Goal: Task Accomplishment & Management: Complete application form

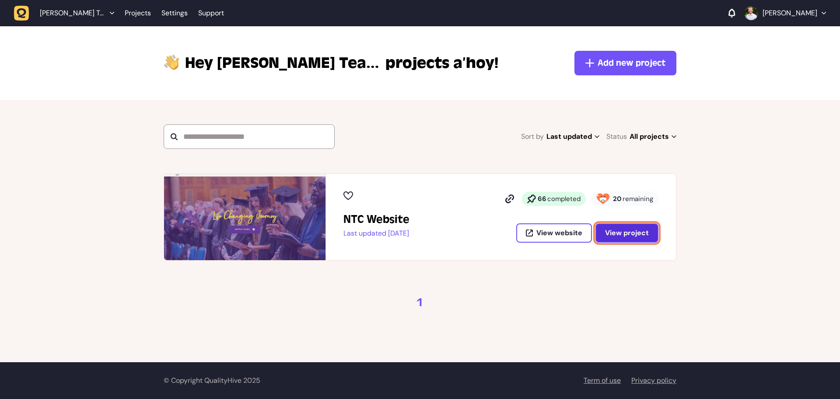
click at [613, 233] on span "View project" at bounding box center [627, 232] width 44 height 9
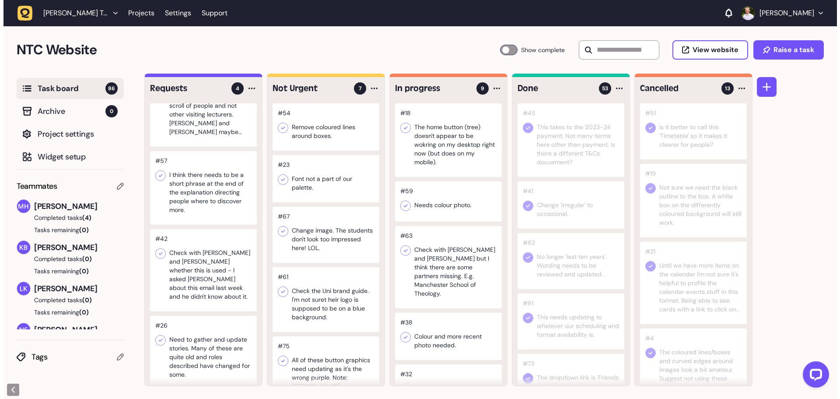
scroll to position [0, 0]
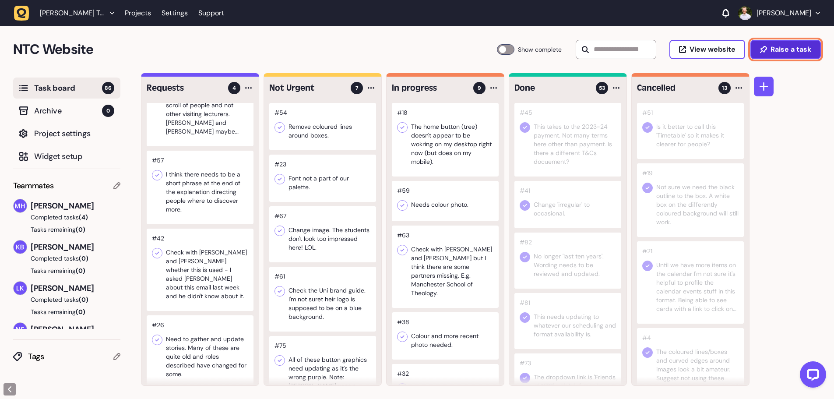
click at [764, 48] on icon at bounding box center [763, 49] width 7 height 7
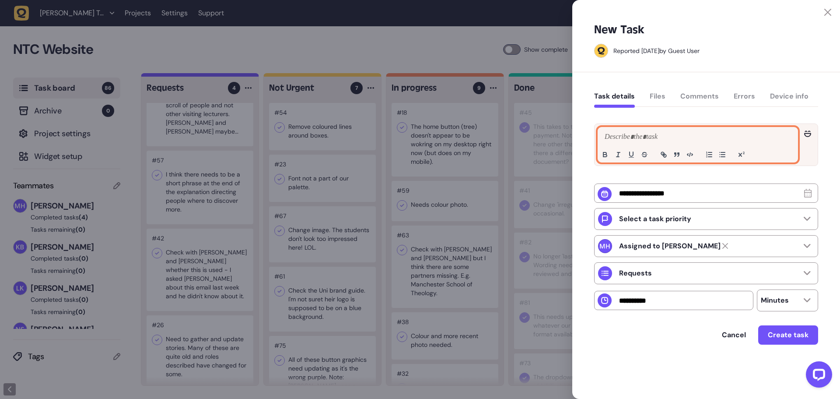
click at [682, 130] on div at bounding box center [698, 144] width 200 height 35
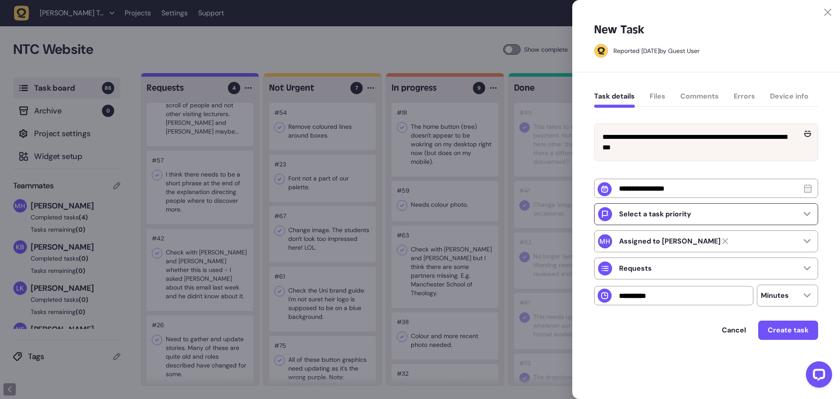
click at [697, 225] on div "Select a task priority" at bounding box center [706, 214] width 224 height 22
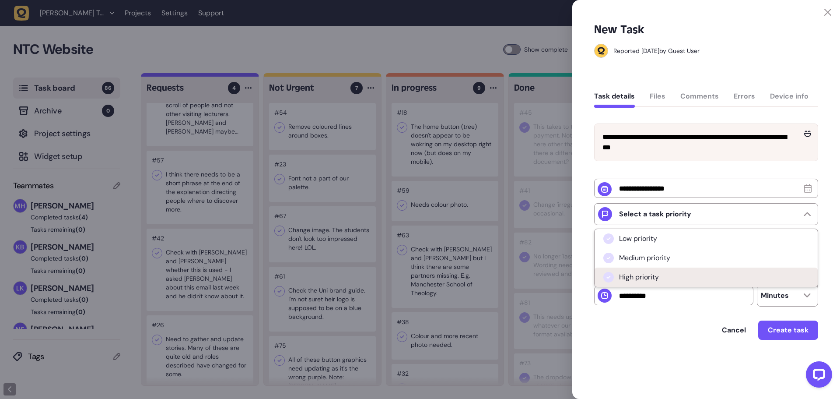
click at [679, 277] on li "High priority" at bounding box center [706, 276] width 223 height 19
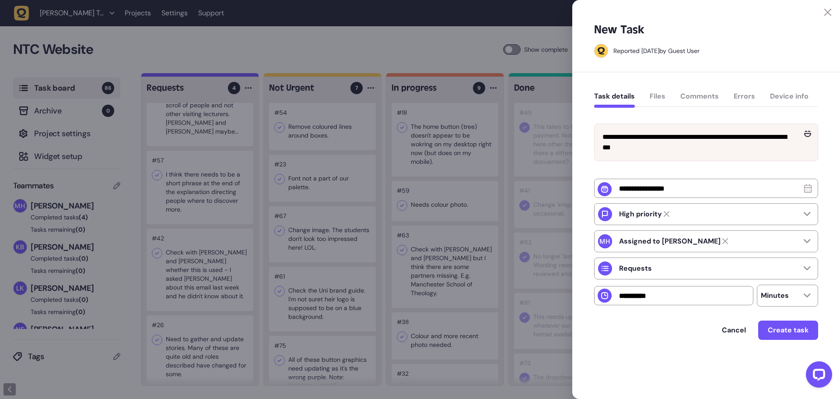
click at [667, 352] on div "Cancel Create task" at bounding box center [706, 340] width 224 height 41
click at [654, 268] on div "Requests" at bounding box center [706, 268] width 224 height 22
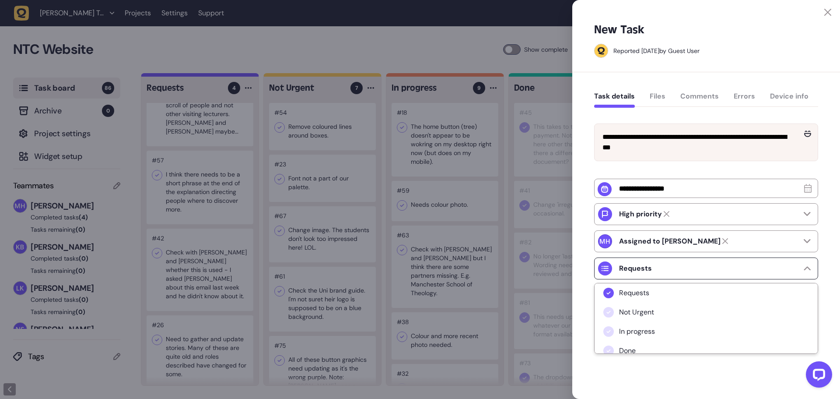
click at [654, 268] on div "Requests" at bounding box center [706, 268] width 224 height 22
click at [656, 246] on strong "Assigned to [PERSON_NAME]" at bounding box center [670, 241] width 102 height 9
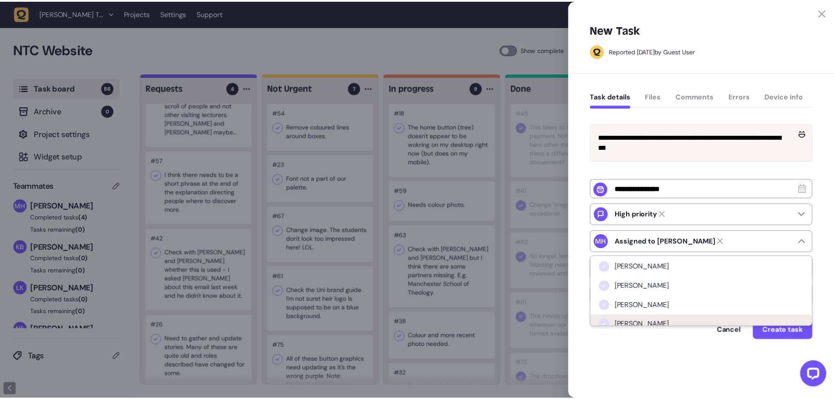
scroll to position [26, 0]
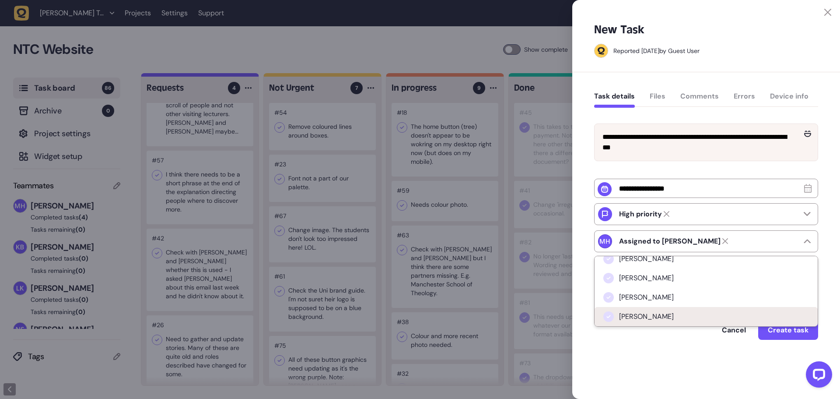
click at [651, 316] on span "[PERSON_NAME]" at bounding box center [646, 316] width 55 height 9
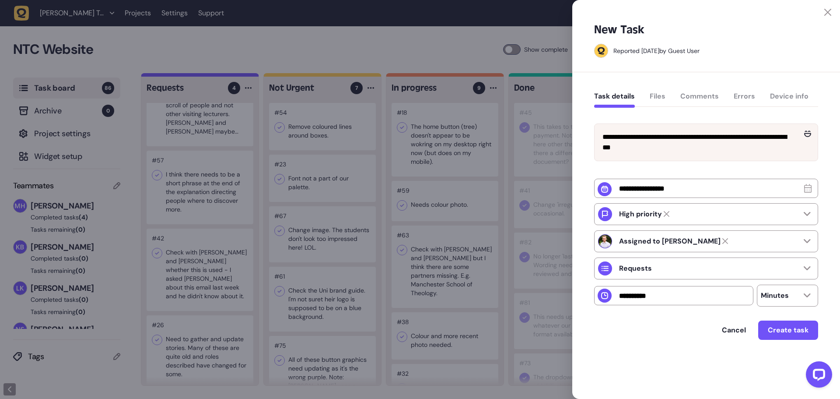
click at [655, 334] on div "Cancel Create task" at bounding box center [706, 329] width 224 height 19
click at [797, 334] on span "Create task" at bounding box center [788, 329] width 41 height 9
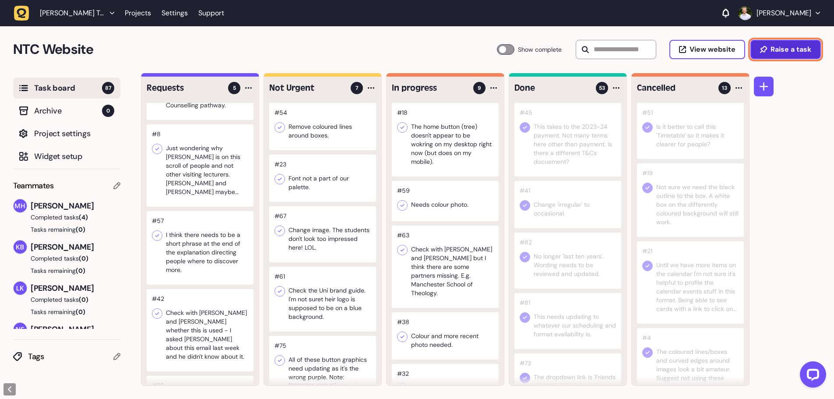
click at [779, 50] on span "Raise a task" at bounding box center [790, 49] width 41 height 7
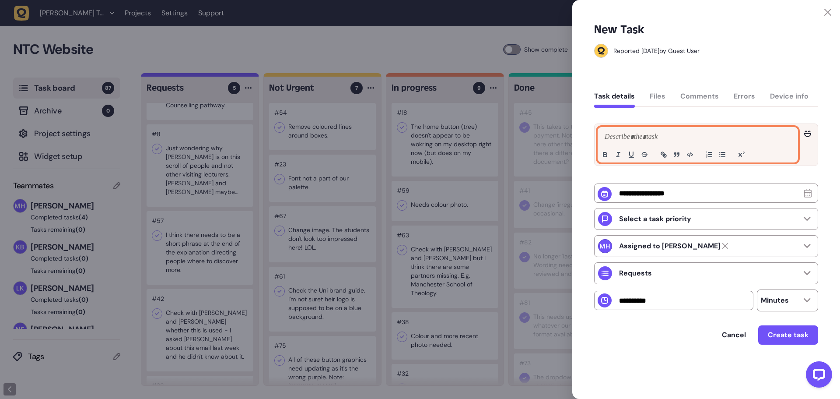
click at [695, 132] on p at bounding box center [698, 137] width 191 height 11
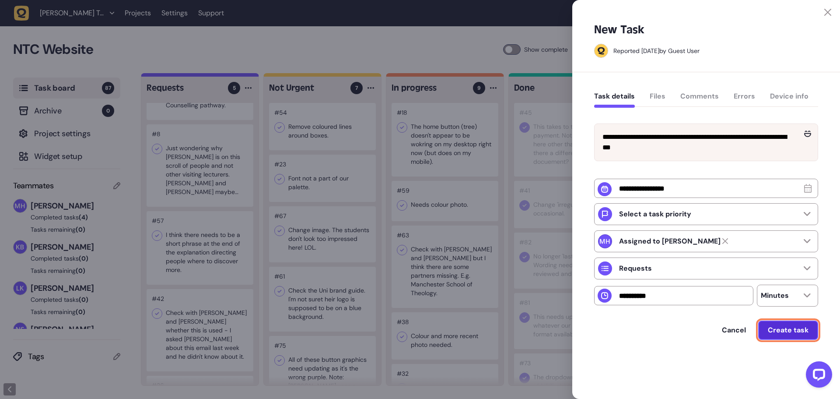
click at [785, 334] on span "Create task" at bounding box center [788, 329] width 41 height 9
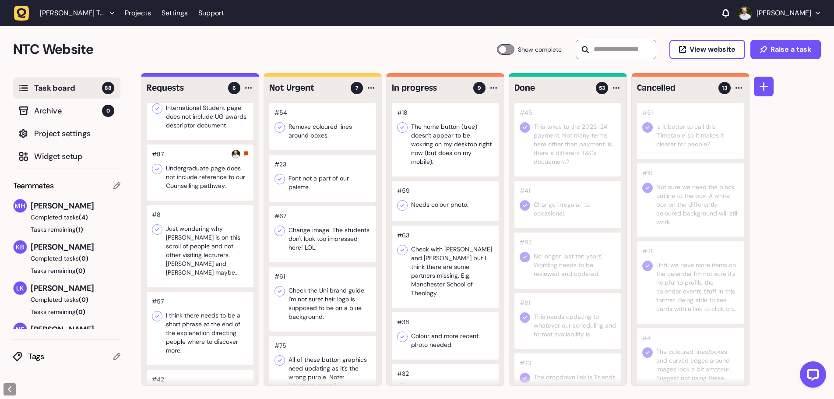
scroll to position [0, 0]
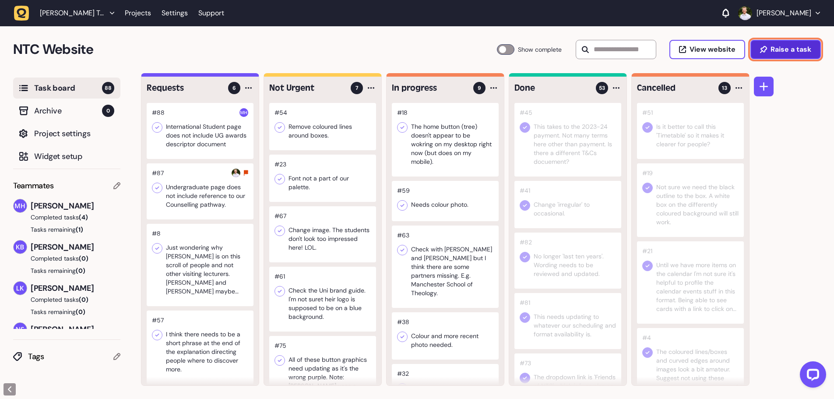
click at [763, 54] on button "Raise a task" at bounding box center [785, 49] width 70 height 19
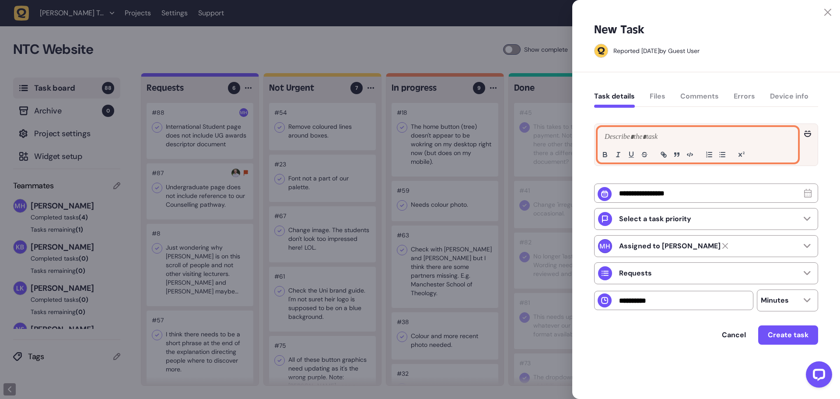
click at [679, 136] on p at bounding box center [698, 137] width 191 height 11
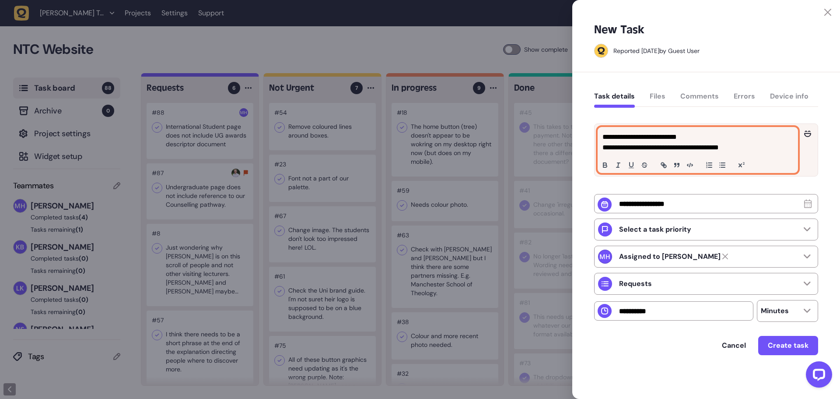
click at [769, 151] on p "**********" at bounding box center [697, 147] width 189 height 11
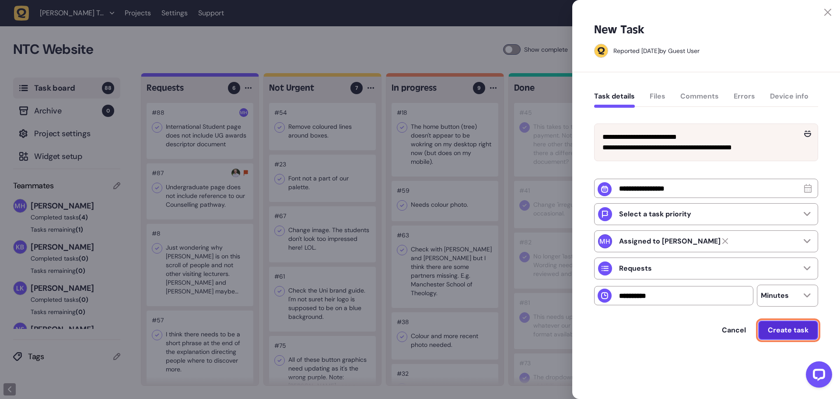
click at [785, 334] on span "Create task" at bounding box center [788, 329] width 41 height 9
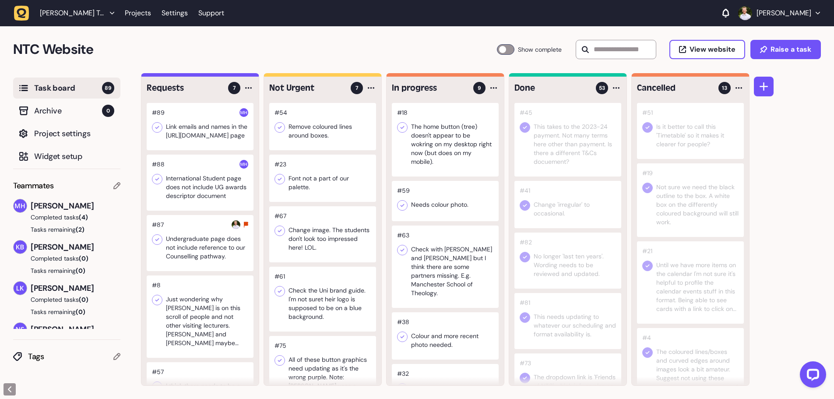
click at [766, 60] on div "NTC Website Task Board 89 Show complete View website Raise a task" at bounding box center [416, 49] width 807 height 21
click at [763, 52] on icon at bounding box center [763, 49] width 7 height 7
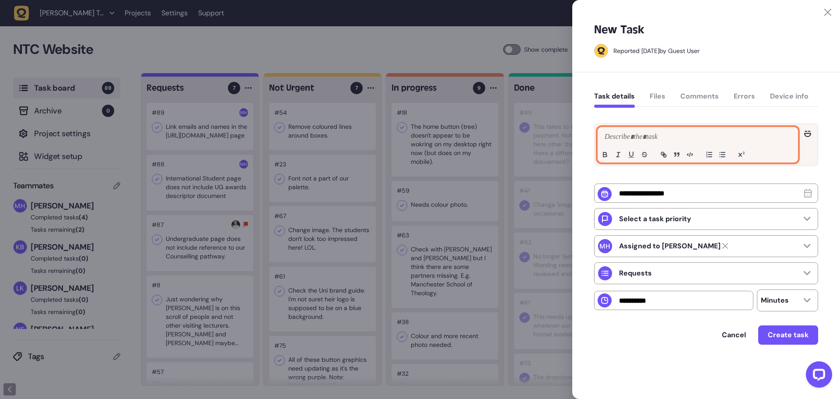
click at [697, 135] on p at bounding box center [698, 137] width 191 height 11
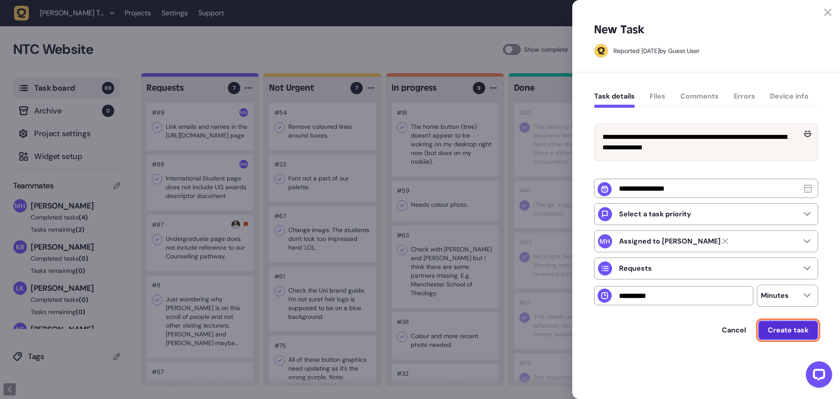
click at [786, 334] on span "Create task" at bounding box center [788, 329] width 41 height 9
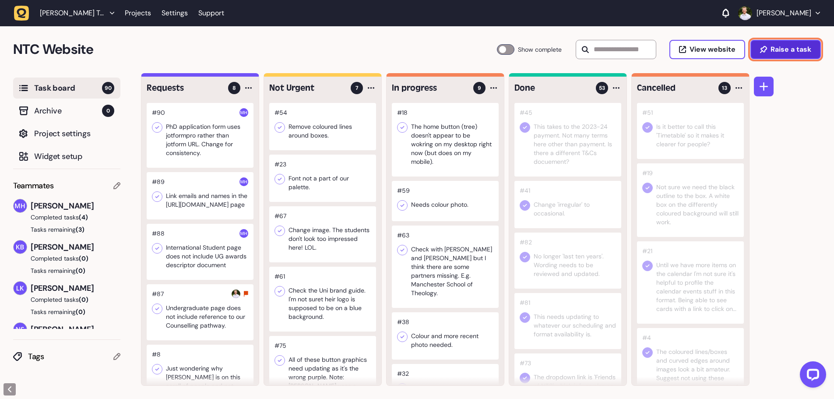
click at [762, 49] on icon at bounding box center [763, 49] width 7 height 7
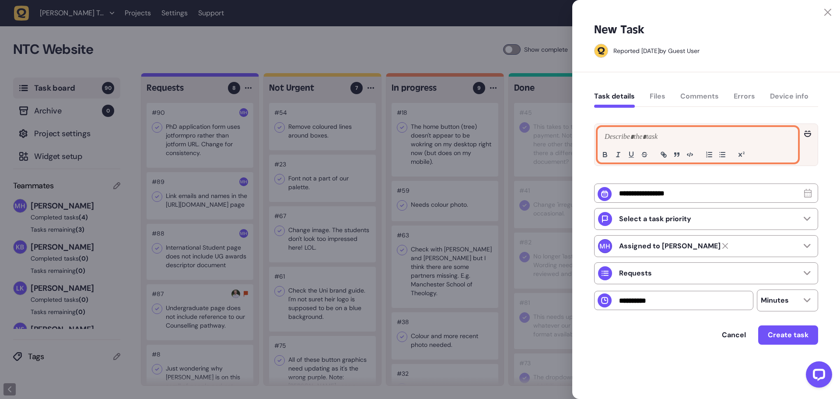
click at [652, 137] on p at bounding box center [698, 137] width 191 height 11
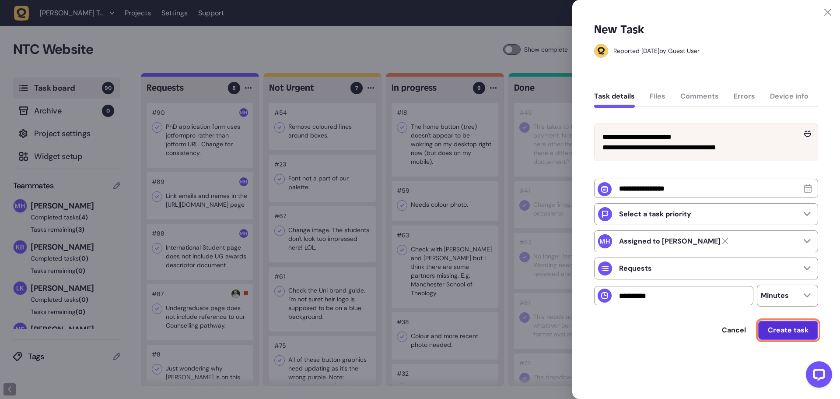
click at [796, 334] on span "Create task" at bounding box center [788, 329] width 41 height 9
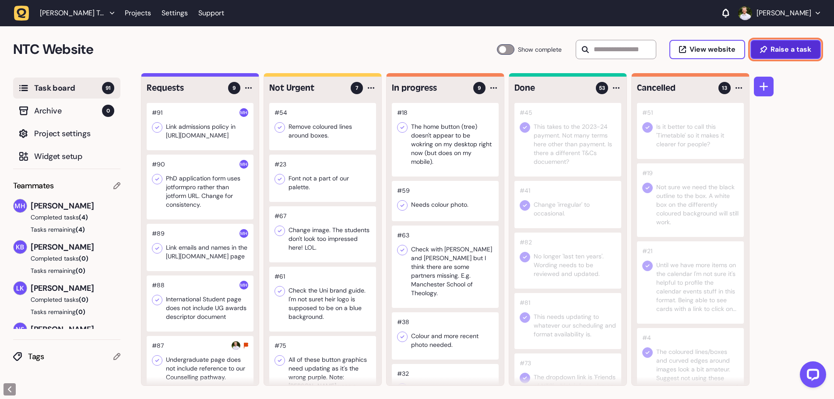
click at [801, 46] on span "Raise a task" at bounding box center [790, 49] width 41 height 7
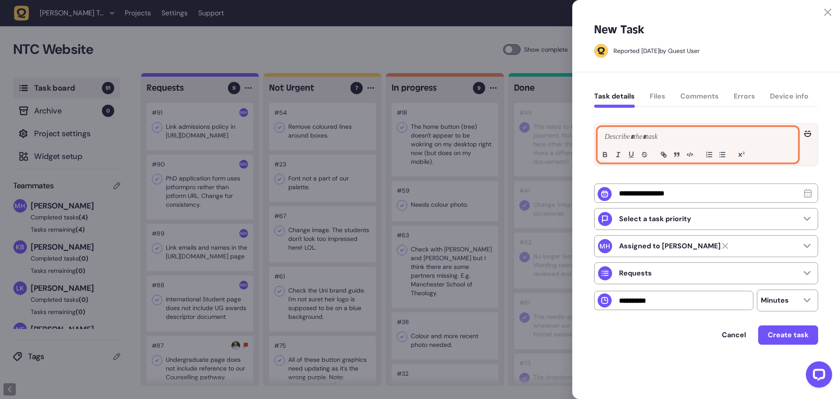
click at [656, 135] on p at bounding box center [698, 137] width 191 height 11
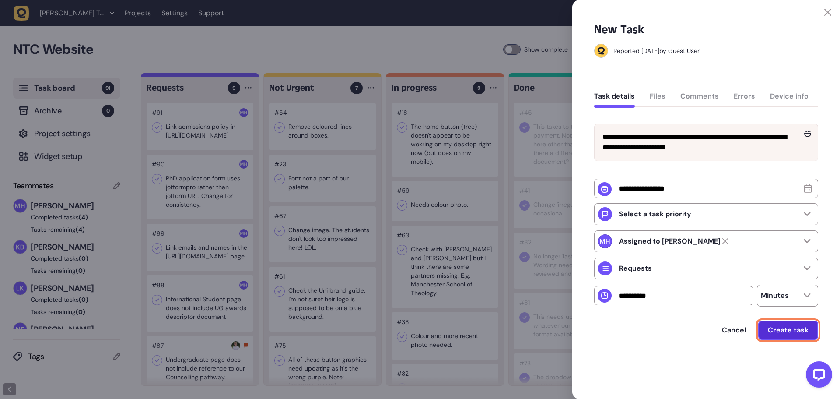
click at [797, 334] on span "Create task" at bounding box center [788, 329] width 41 height 9
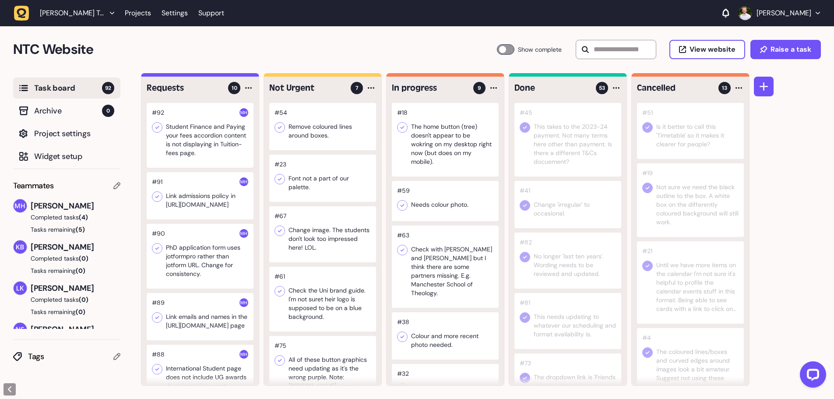
click at [188, 125] on div at bounding box center [200, 135] width 107 height 65
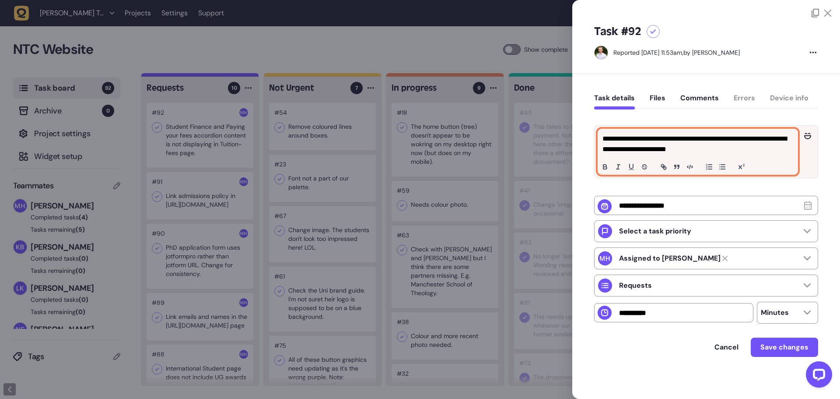
click at [723, 150] on p "**********" at bounding box center [698, 143] width 191 height 21
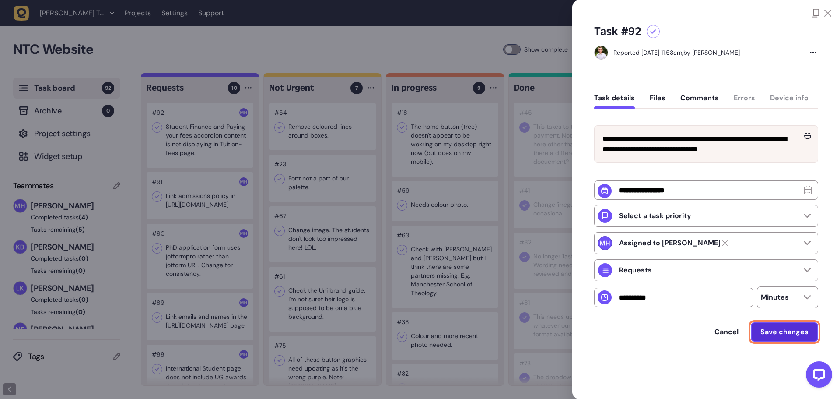
click at [782, 336] on span "Save changes" at bounding box center [785, 331] width 48 height 9
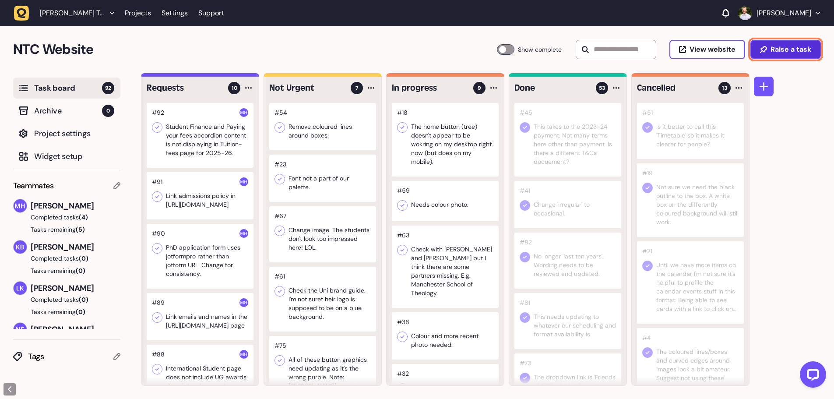
click at [765, 56] on button "Raise a task" at bounding box center [785, 49] width 70 height 19
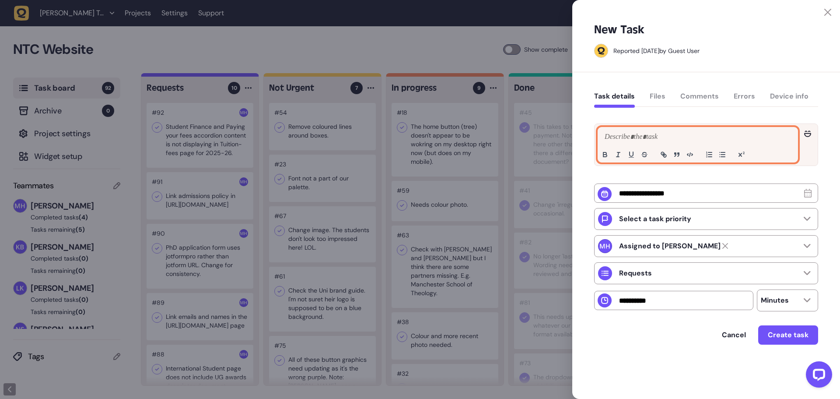
click at [700, 128] on div at bounding box center [698, 144] width 200 height 35
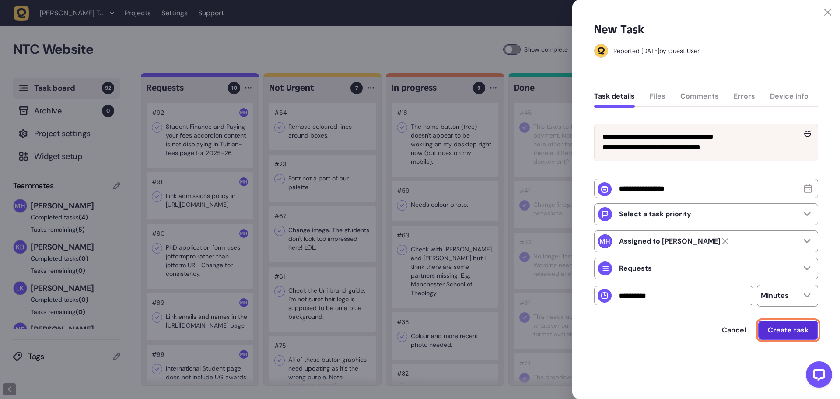
click at [789, 334] on span "Create task" at bounding box center [788, 329] width 41 height 9
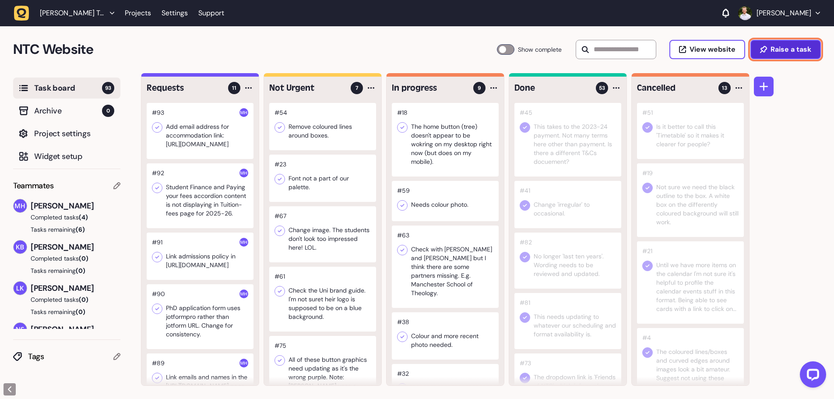
click at [756, 56] on button "Raise a task" at bounding box center [785, 49] width 70 height 19
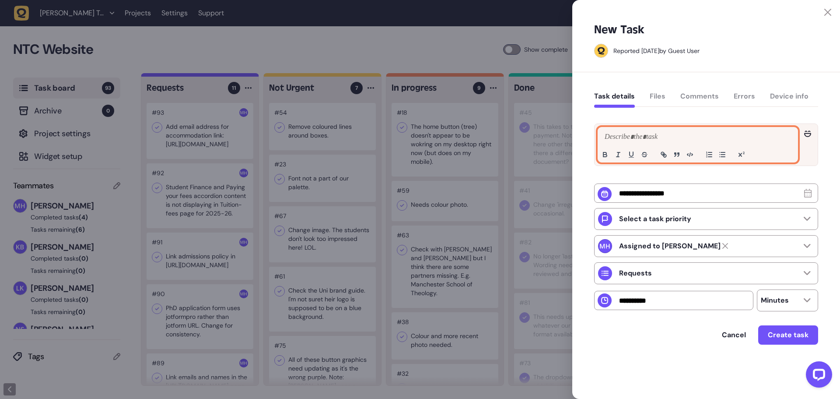
click at [732, 139] on p at bounding box center [698, 137] width 191 height 11
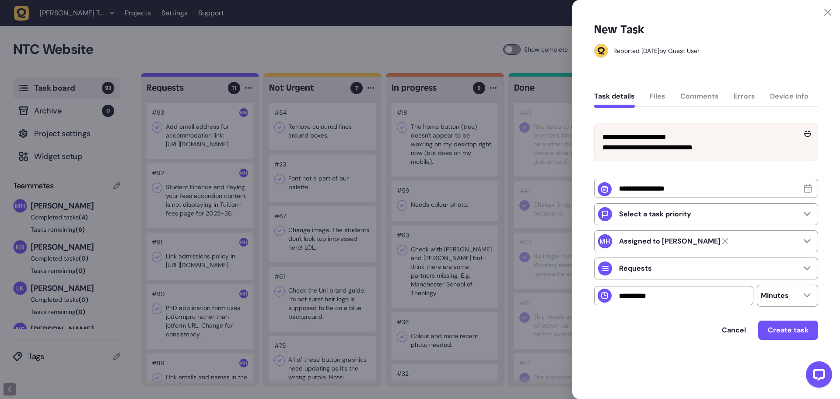
click at [797, 357] on div "Cancel Create task" at bounding box center [706, 340] width 224 height 41
click at [791, 351] on div "Cancel Create task" at bounding box center [706, 340] width 224 height 41
click at [789, 340] on button "Create task" at bounding box center [788, 329] width 60 height 19
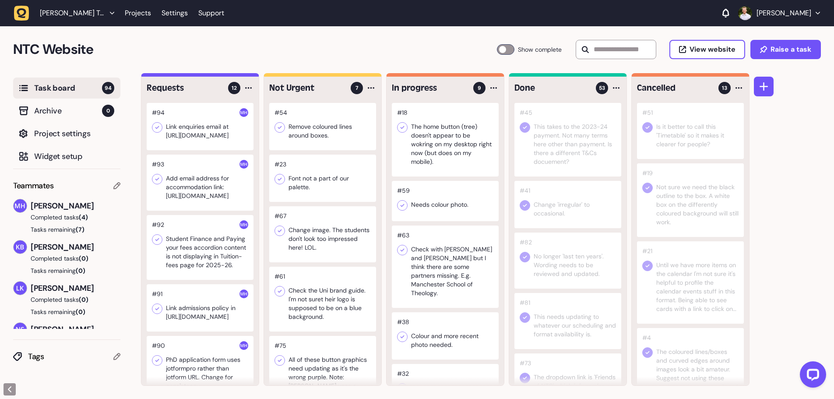
click at [201, 138] on div at bounding box center [200, 126] width 107 height 47
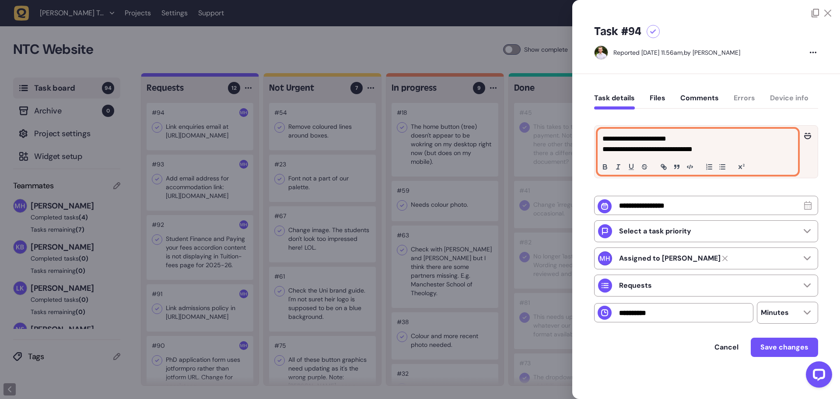
click at [712, 154] on div "**********" at bounding box center [698, 151] width 200 height 45
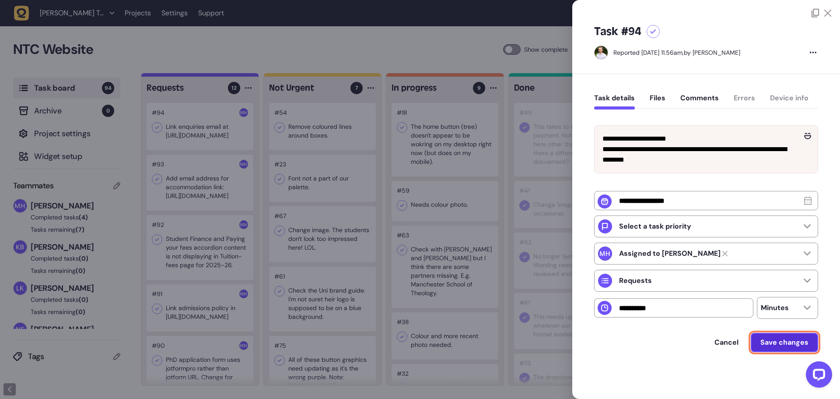
click at [786, 351] on button "Save changes" at bounding box center [784, 342] width 67 height 19
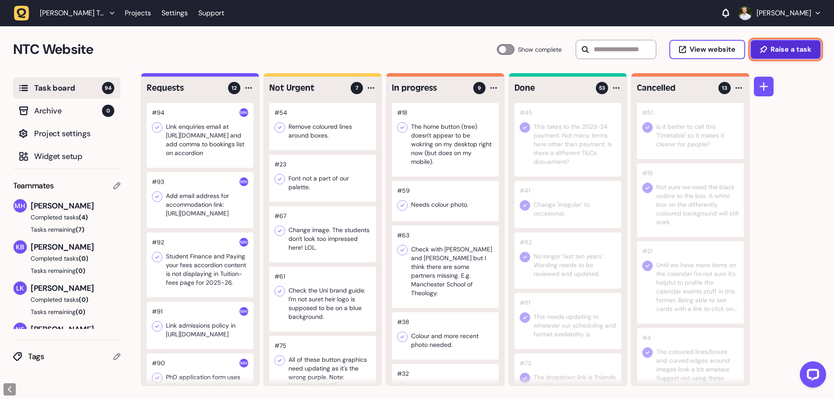
click at [811, 47] on button "Raise a task" at bounding box center [785, 49] width 70 height 19
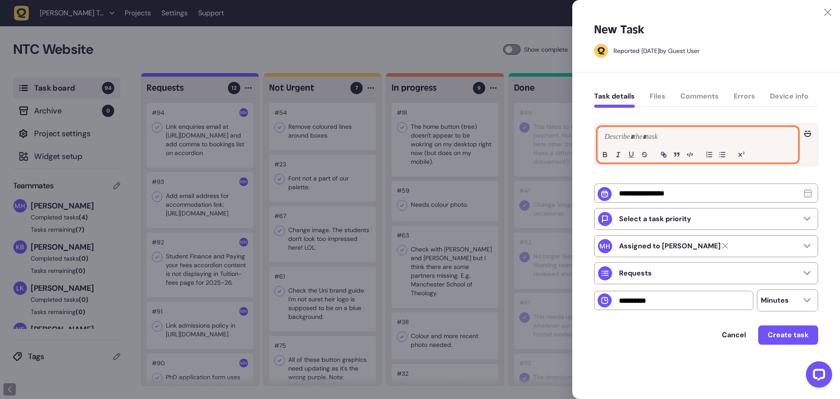
click at [719, 135] on p at bounding box center [698, 137] width 191 height 11
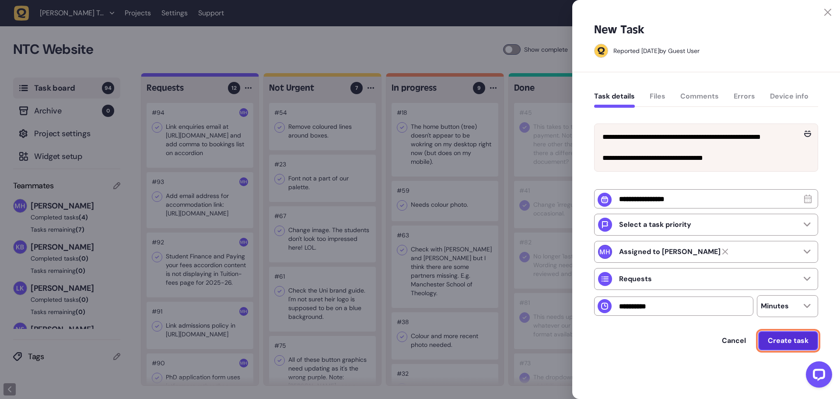
click at [796, 350] on button "Create task" at bounding box center [788, 340] width 60 height 19
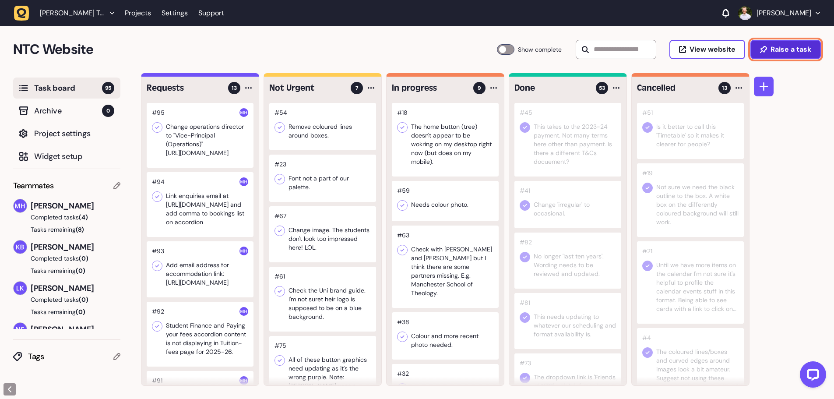
click at [771, 53] on span "Raise a task" at bounding box center [790, 49] width 41 height 7
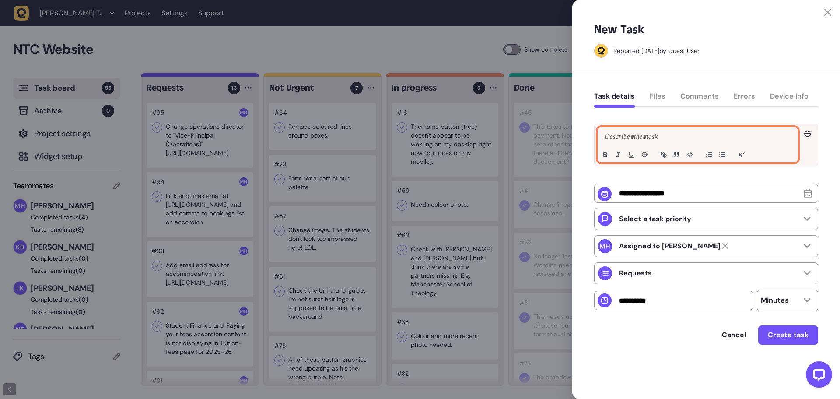
click at [679, 135] on p at bounding box center [698, 137] width 191 height 11
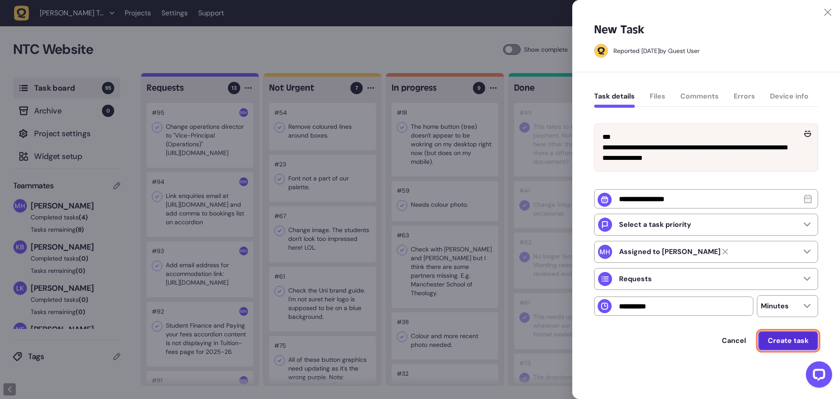
click at [786, 350] on button "Create task" at bounding box center [788, 340] width 60 height 19
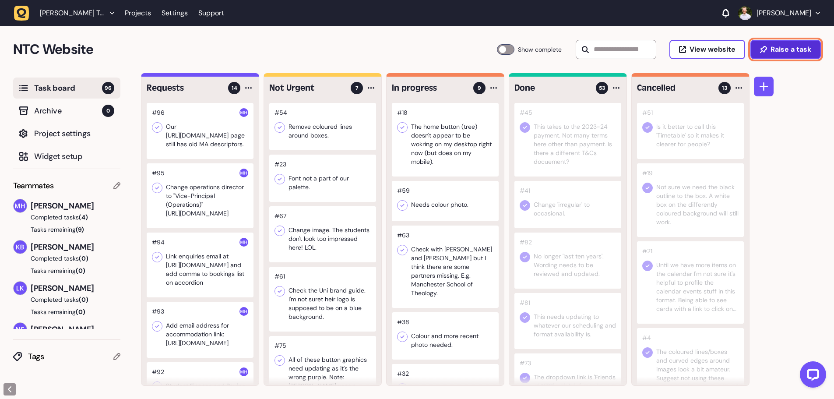
click at [780, 51] on span "Raise a task" at bounding box center [790, 49] width 41 height 7
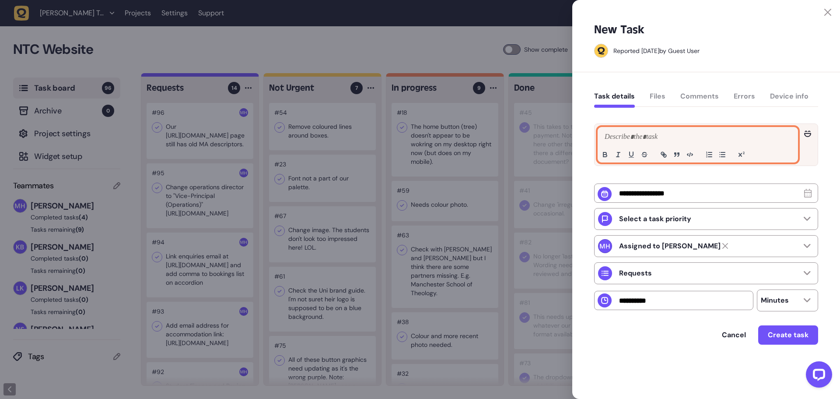
click at [652, 136] on p at bounding box center [698, 137] width 191 height 11
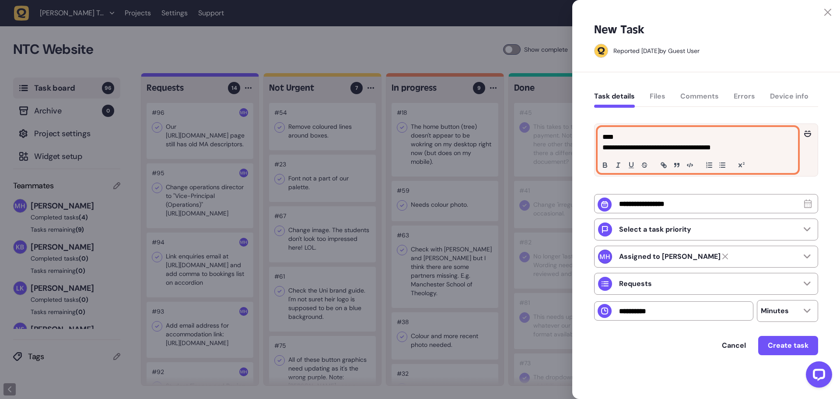
click at [764, 147] on p "**********" at bounding box center [697, 147] width 189 height 11
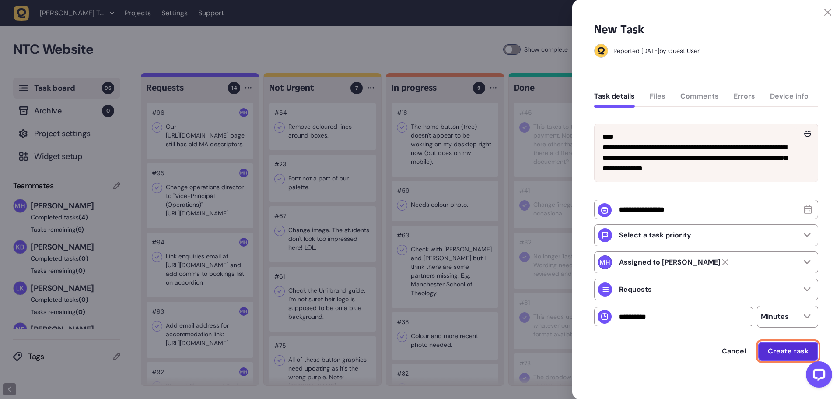
click at [794, 355] on span "Create task" at bounding box center [788, 350] width 41 height 9
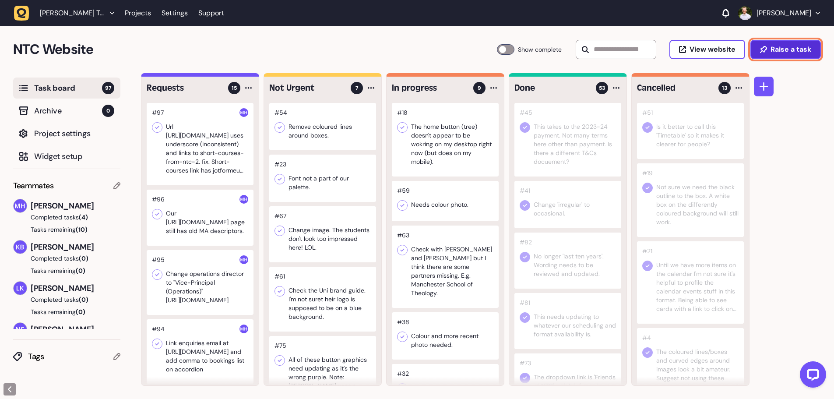
click at [793, 44] on button "Raise a task" at bounding box center [785, 49] width 70 height 19
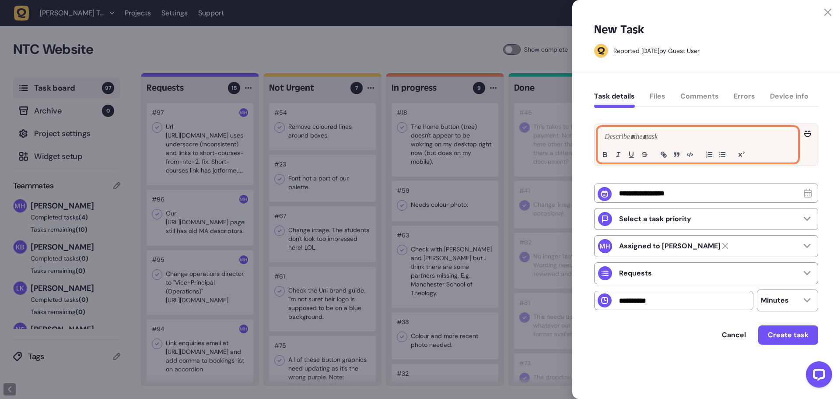
click at [670, 140] on p at bounding box center [698, 137] width 191 height 11
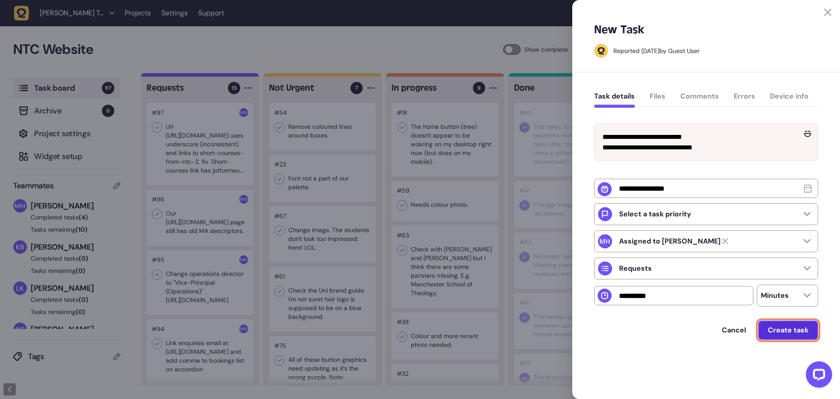
click at [794, 334] on span "Create task" at bounding box center [788, 329] width 41 height 9
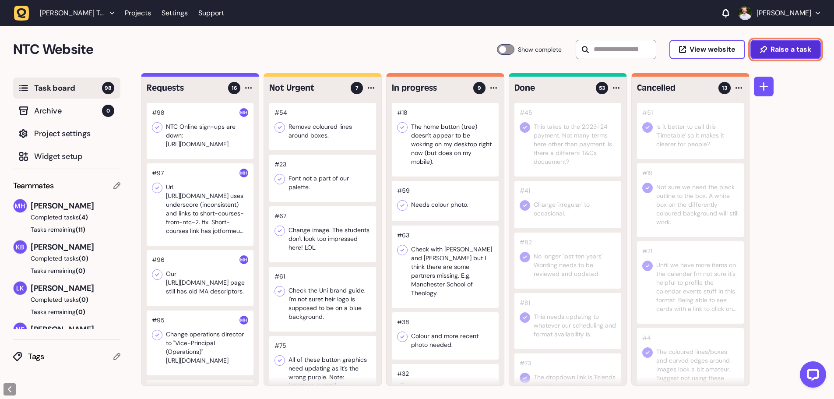
click at [774, 46] on span "Raise a task" at bounding box center [790, 49] width 41 height 7
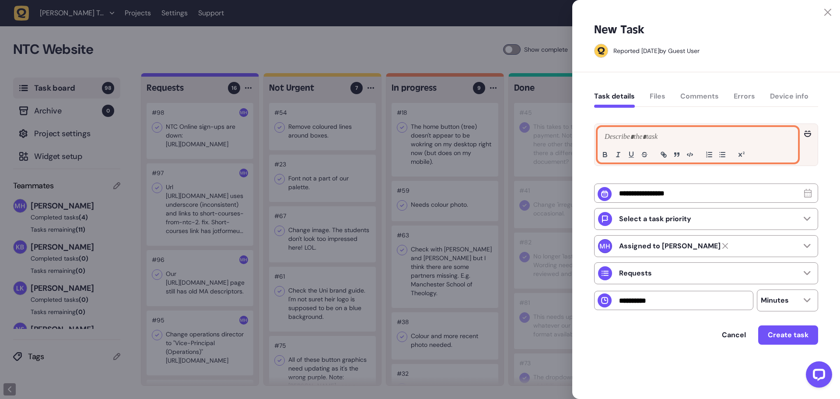
click at [676, 136] on p at bounding box center [698, 137] width 191 height 11
paste div
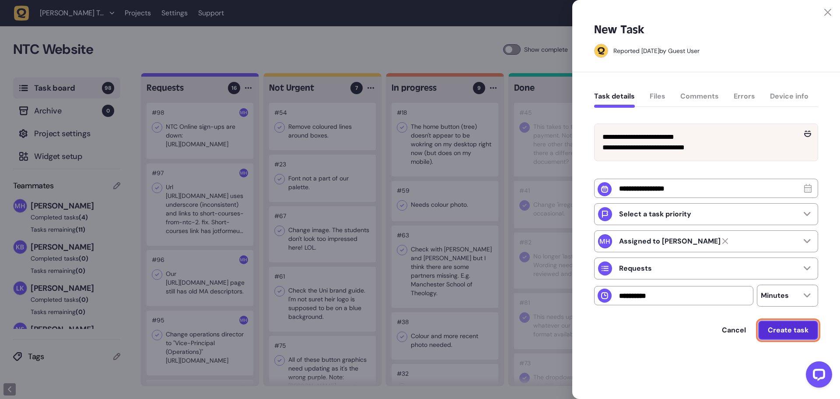
click at [784, 334] on span "Create task" at bounding box center [788, 329] width 41 height 9
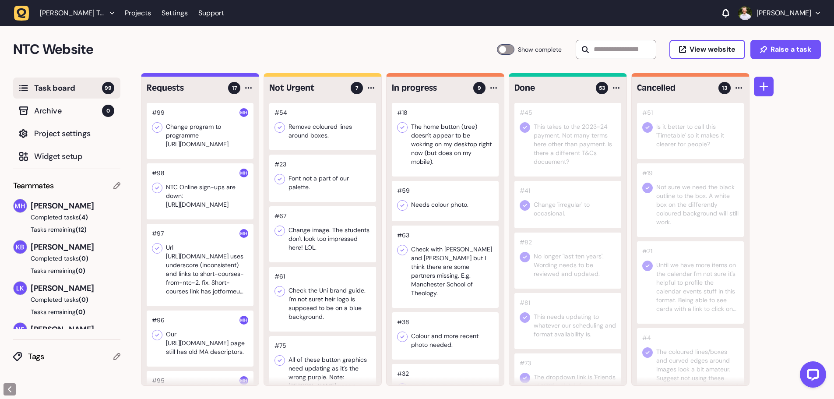
click at [186, 131] on div at bounding box center [200, 131] width 107 height 56
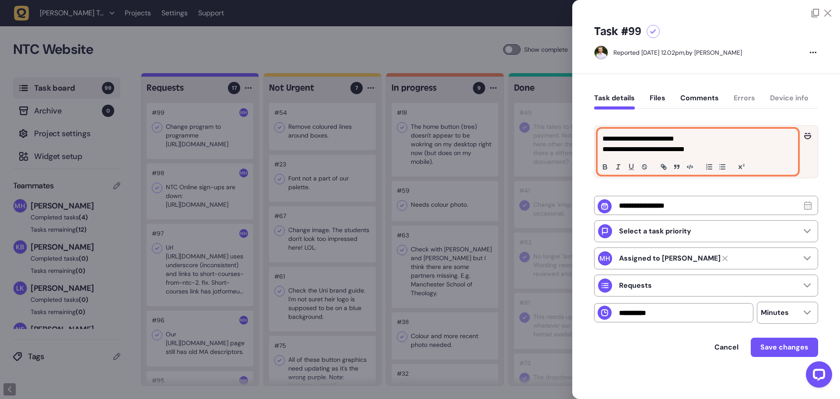
click at [709, 138] on p "**********" at bounding box center [698, 138] width 191 height 11
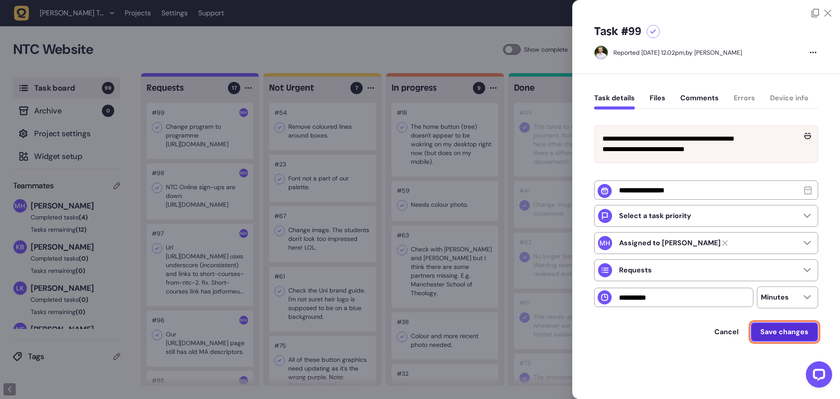
click at [780, 336] on span "Save changes" at bounding box center [785, 331] width 48 height 9
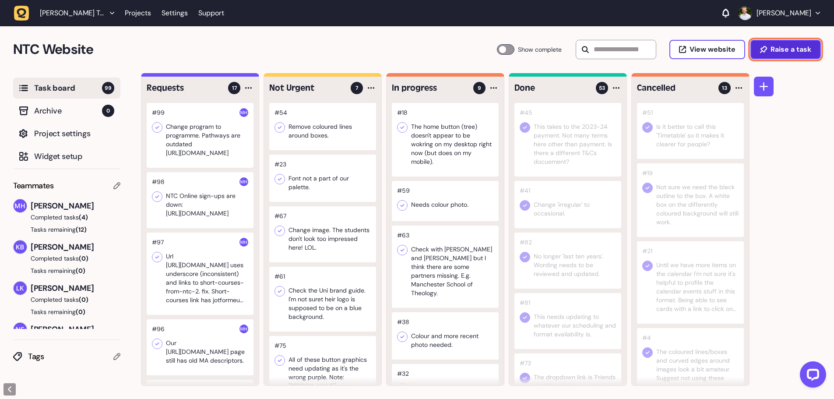
click at [783, 43] on button "Raise a task" at bounding box center [785, 49] width 70 height 19
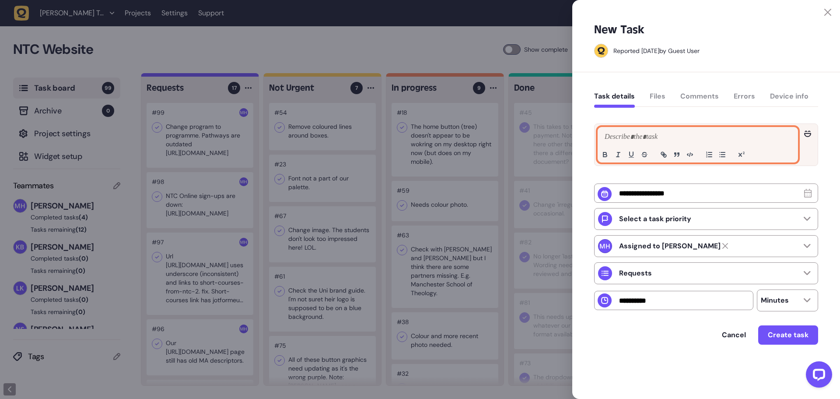
click at [699, 141] on p at bounding box center [698, 137] width 191 height 11
paste div
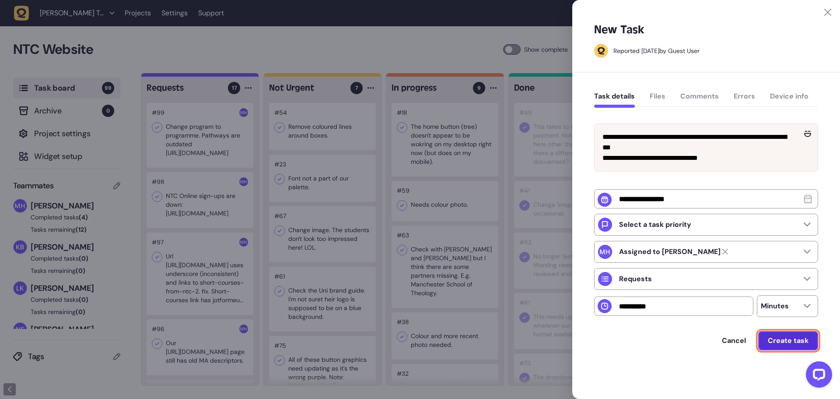
click at [781, 349] on button "Create task" at bounding box center [788, 340] width 60 height 19
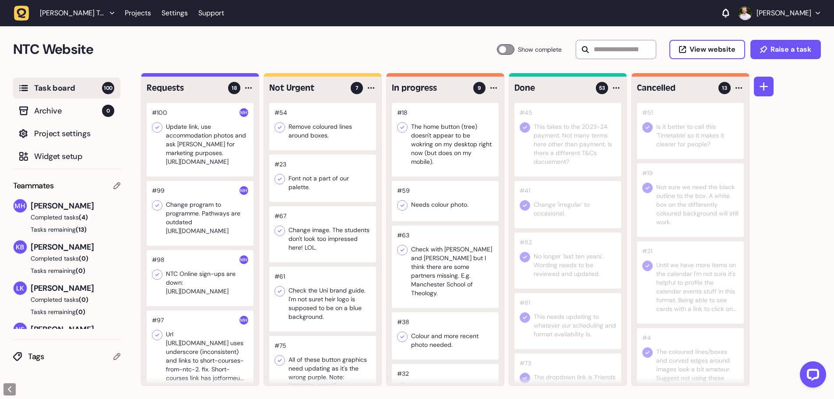
click at [206, 140] on div at bounding box center [200, 140] width 107 height 74
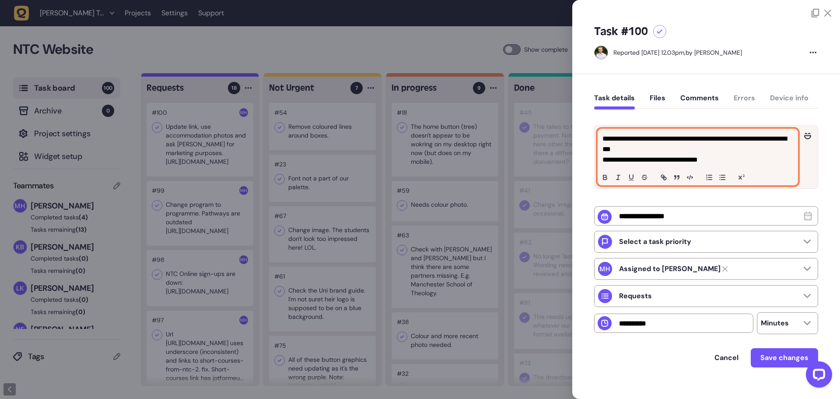
click at [728, 162] on p "**********" at bounding box center [698, 159] width 191 height 11
click at [707, 147] on p "**********" at bounding box center [697, 143] width 189 height 21
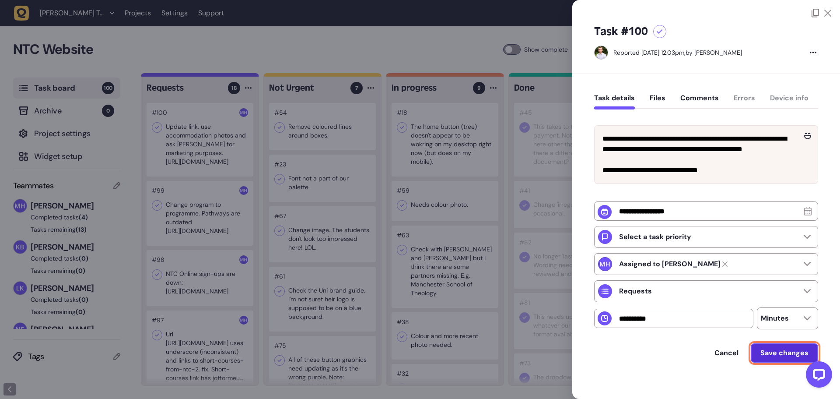
click at [770, 362] on button "Save changes" at bounding box center [784, 352] width 67 height 19
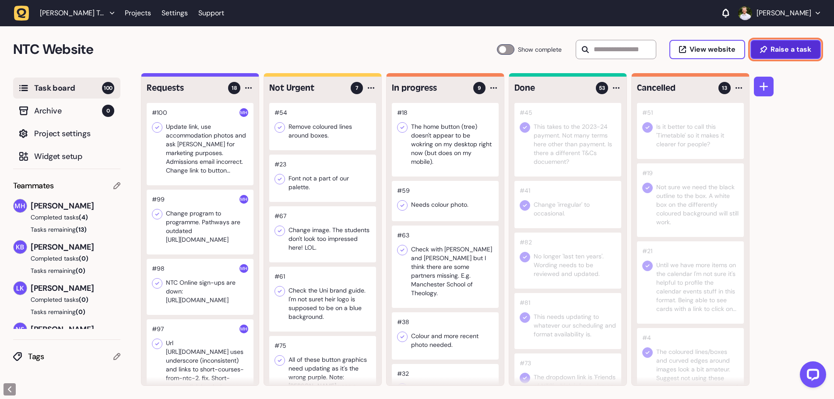
click at [775, 56] on button "Raise a task" at bounding box center [785, 49] width 70 height 19
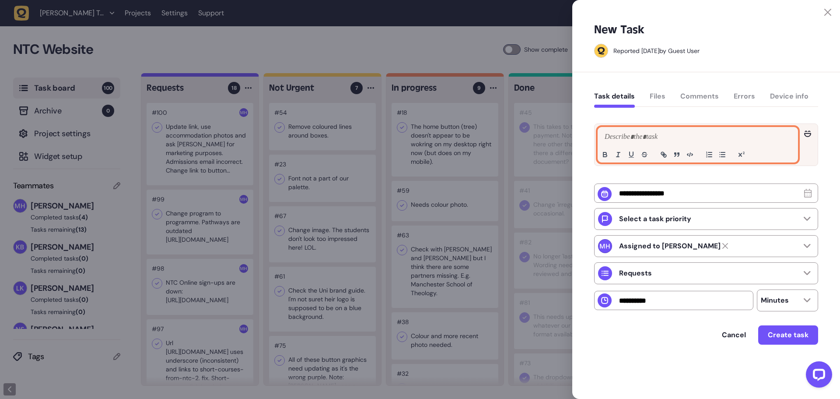
click at [632, 132] on p at bounding box center [698, 137] width 191 height 11
paste div
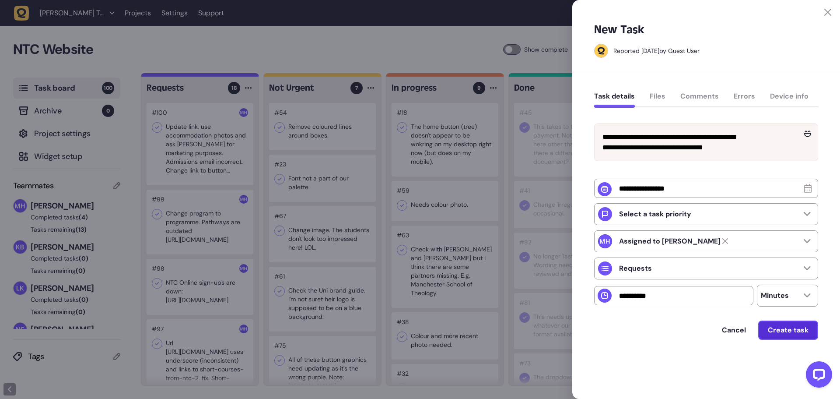
click at [777, 335] on div "**********" at bounding box center [706, 236] width 224 height 250
click at [783, 342] on div "Cancel Create task" at bounding box center [706, 340] width 224 height 41
click at [779, 334] on span "Create task" at bounding box center [788, 329] width 41 height 9
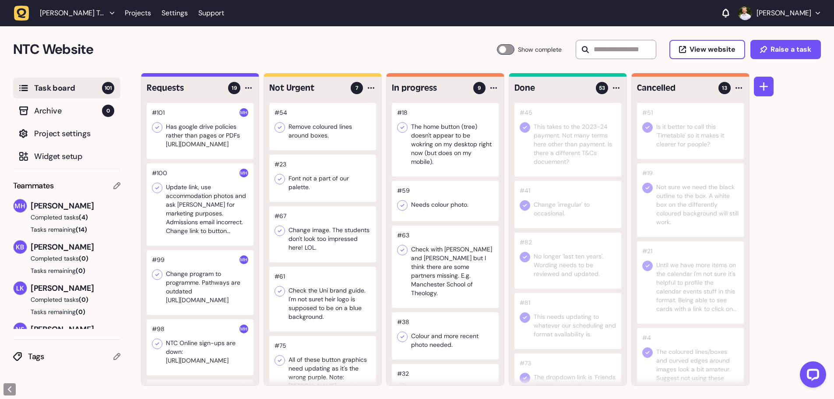
click at [229, 123] on div at bounding box center [200, 131] width 107 height 56
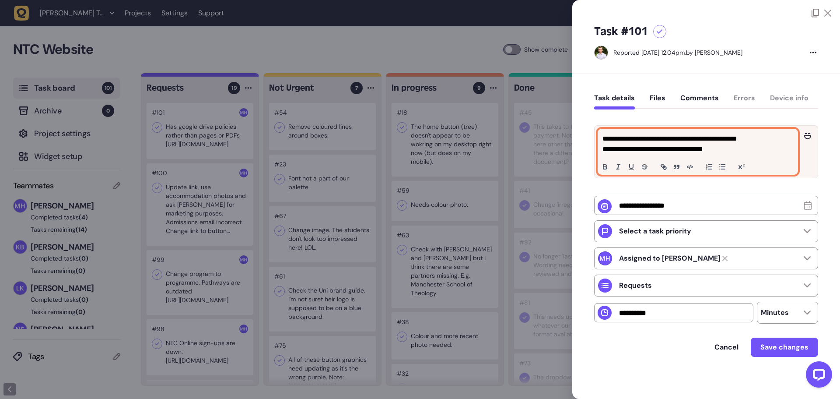
click at [739, 152] on p "**********" at bounding box center [698, 149] width 191 height 11
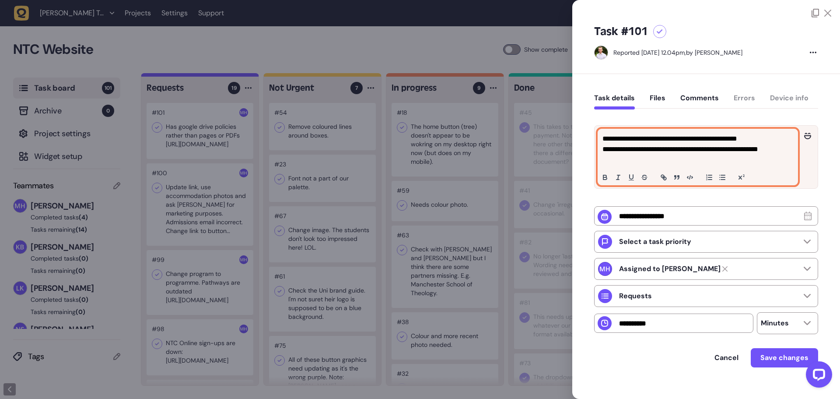
click at [682, 138] on p "**********" at bounding box center [697, 138] width 189 height 11
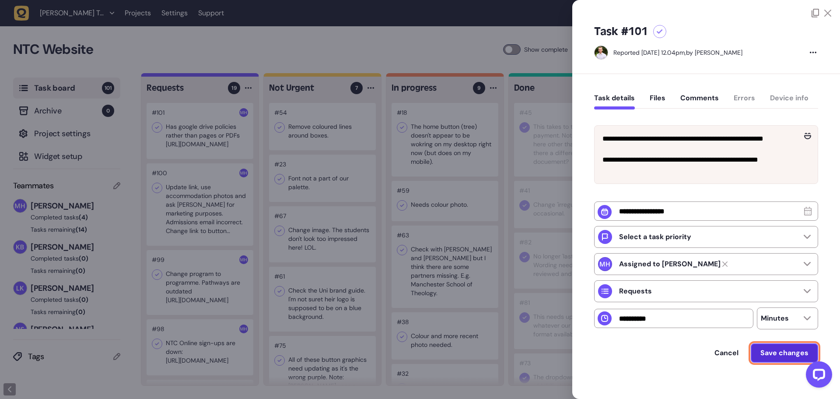
click at [782, 357] on span "Save changes" at bounding box center [785, 352] width 48 height 9
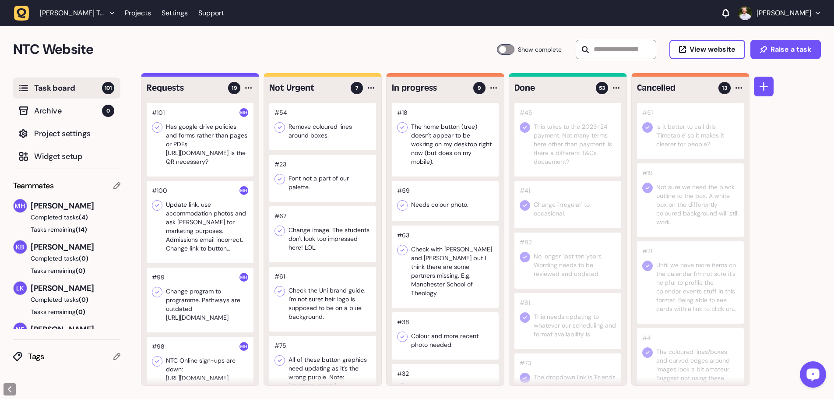
drag, startPoint x: 1602, startPoint y: 726, endPoint x: 811, endPoint y: 372, distance: 866.6
click at [811, 372] on icon "Open LiveChat chat widget" at bounding box center [813, 374] width 8 height 6
click at [800, 72] on div "NTC Website Task Board 101 Show complete View website Raise a task" at bounding box center [417, 49] width 834 height 47
click at [772, 49] on span "Raise a task" at bounding box center [790, 49] width 41 height 7
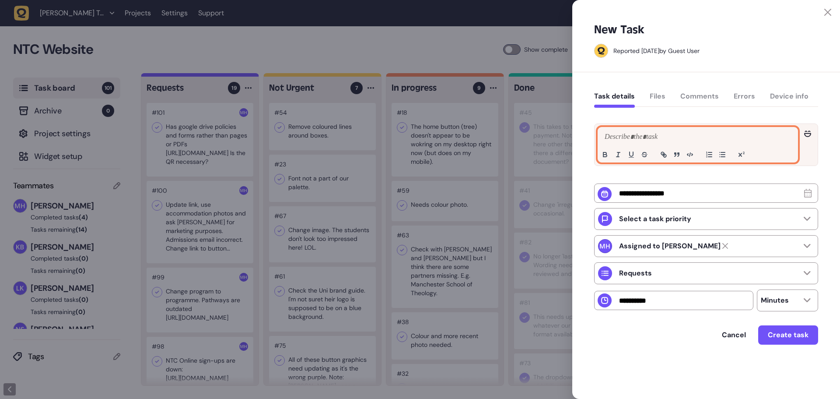
click at [653, 142] on p at bounding box center [698, 137] width 191 height 11
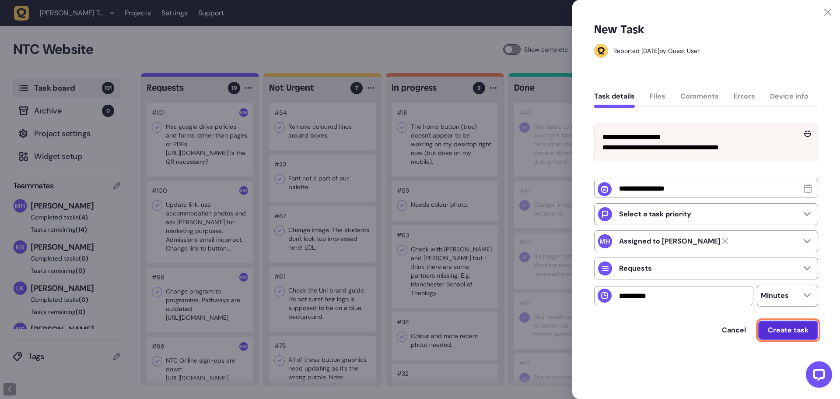
click at [778, 334] on span "Create task" at bounding box center [788, 329] width 41 height 9
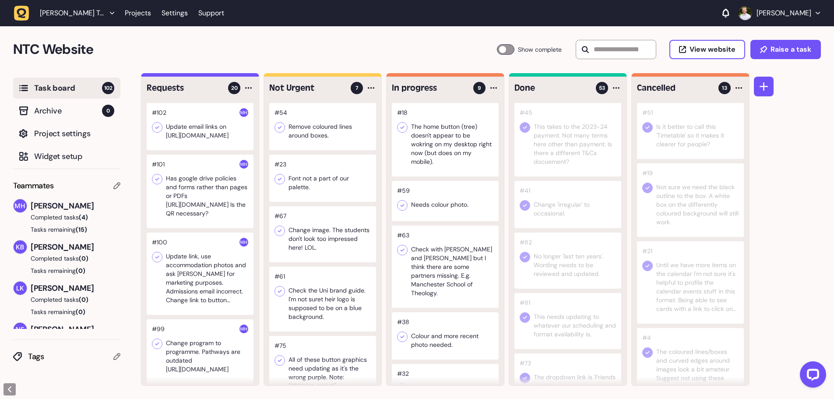
click at [758, 63] on div "NTC Website Task Board 102 Show complete View website Raise a task" at bounding box center [417, 49] width 834 height 47
click at [759, 53] on button "Raise a task" at bounding box center [785, 49] width 70 height 19
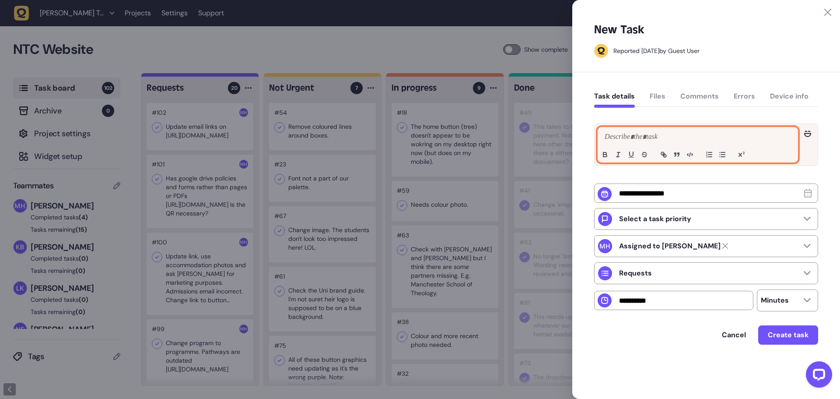
click at [684, 138] on p at bounding box center [698, 137] width 191 height 11
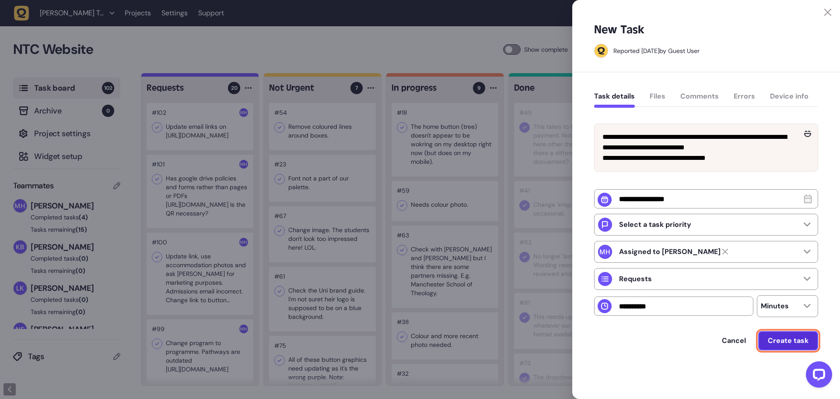
click at [771, 345] on span "Create task" at bounding box center [788, 340] width 41 height 9
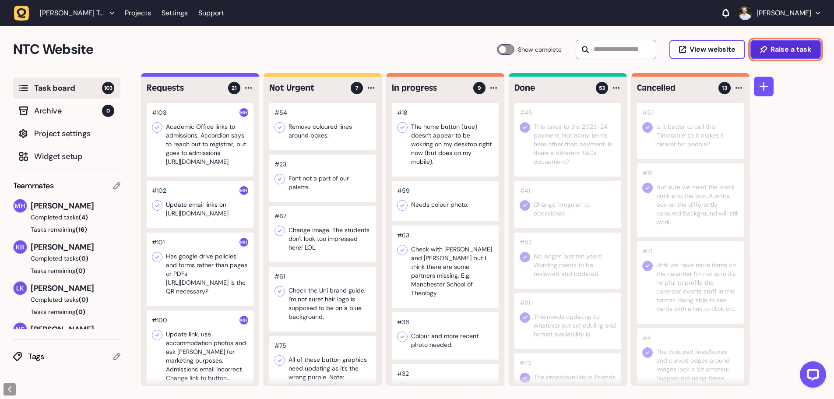
click at [802, 42] on button "Raise a task" at bounding box center [785, 49] width 70 height 19
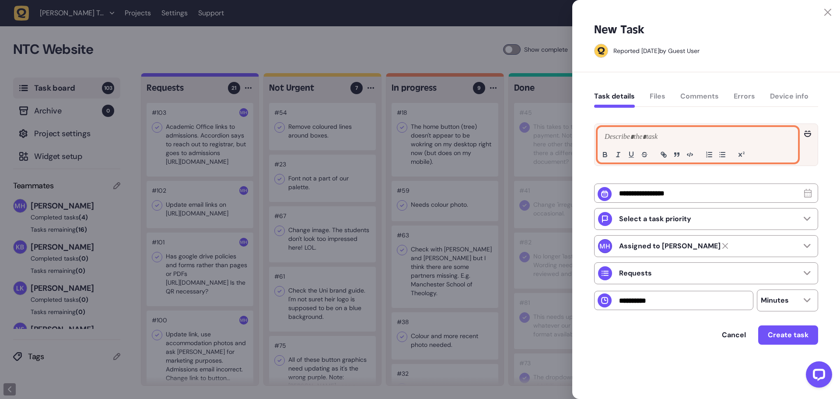
click at [681, 136] on p at bounding box center [698, 137] width 191 height 11
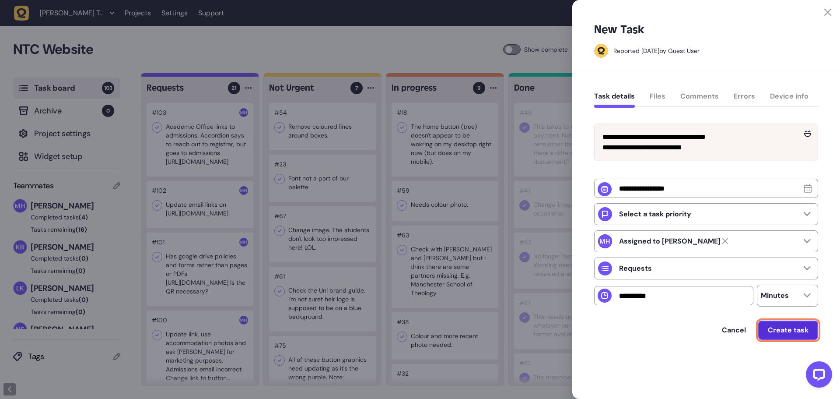
click at [788, 334] on span "Create task" at bounding box center [788, 329] width 41 height 9
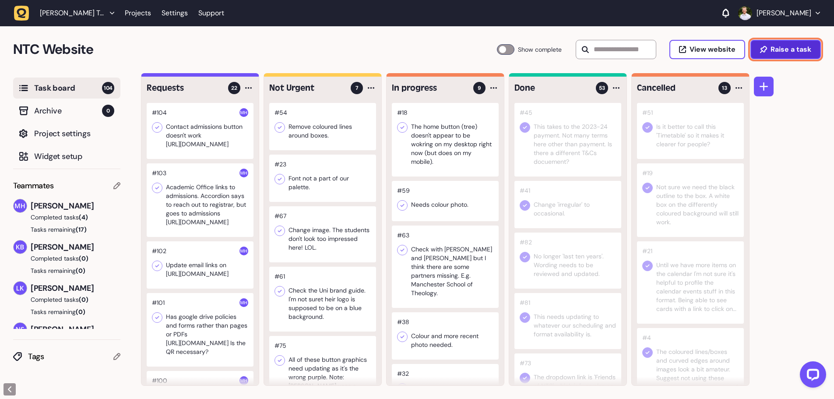
click at [765, 54] on button "Raise a task" at bounding box center [785, 49] width 70 height 19
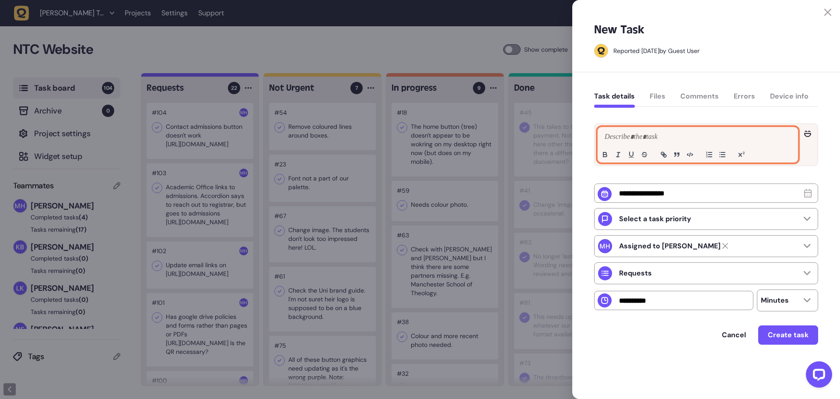
click at [682, 136] on p at bounding box center [698, 137] width 191 height 11
paste div
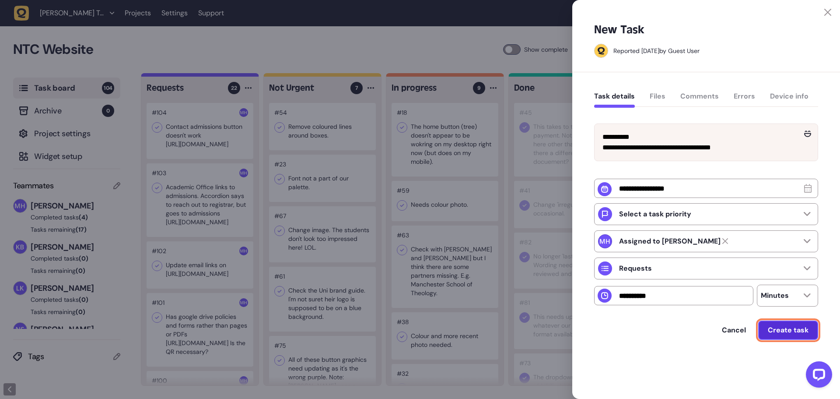
click at [780, 340] on button "Create task" at bounding box center [788, 329] width 60 height 19
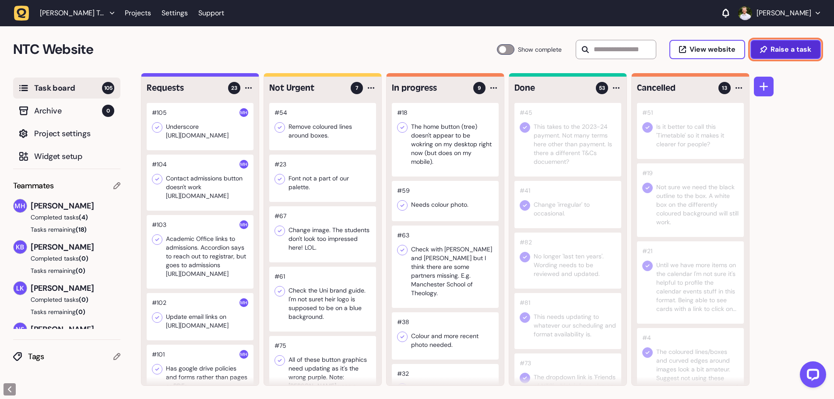
click at [783, 49] on span "Raise a task" at bounding box center [790, 49] width 41 height 7
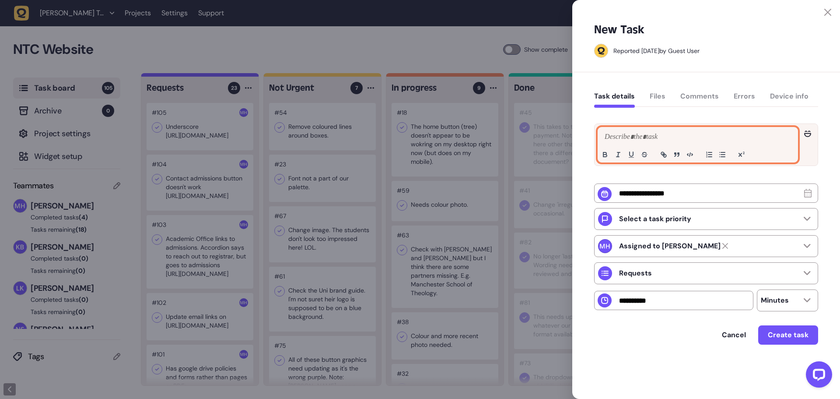
click at [678, 140] on p at bounding box center [698, 137] width 191 height 11
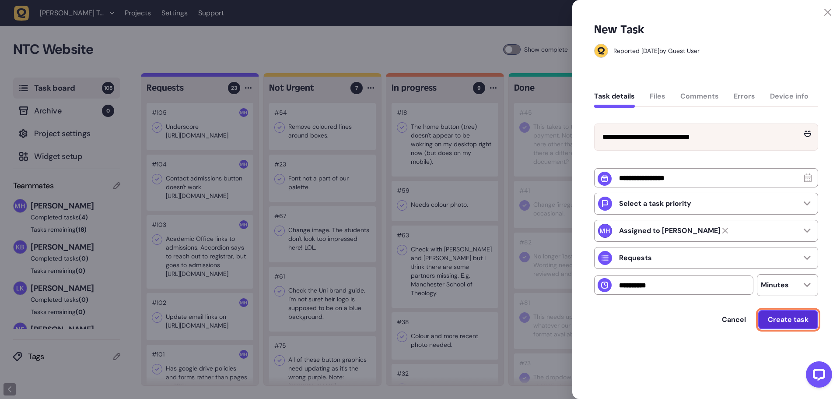
click at [790, 329] on button "Create task" at bounding box center [788, 319] width 60 height 19
